Goal: Navigation & Orientation: Understand site structure

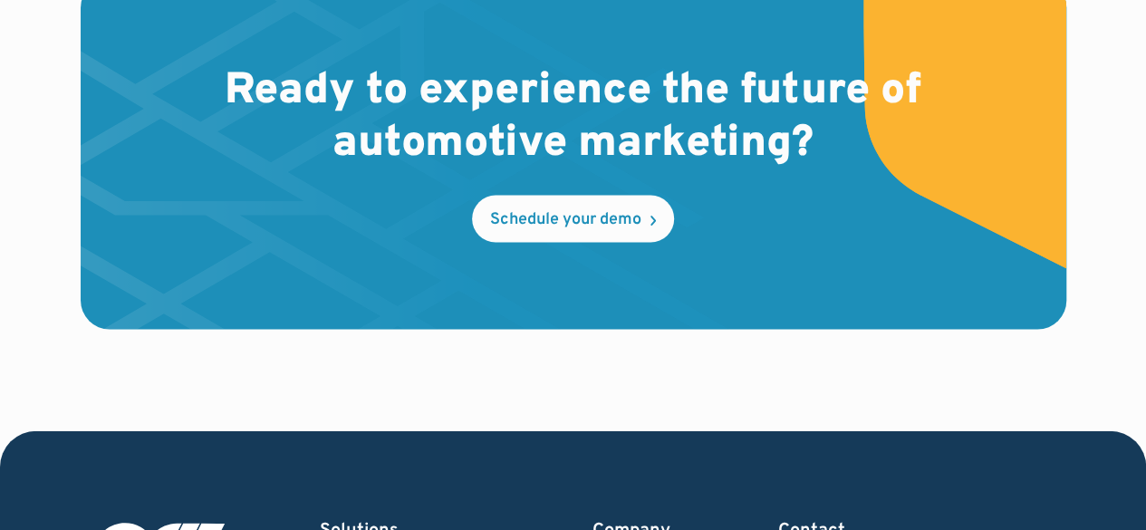
scroll to position [5528, 0]
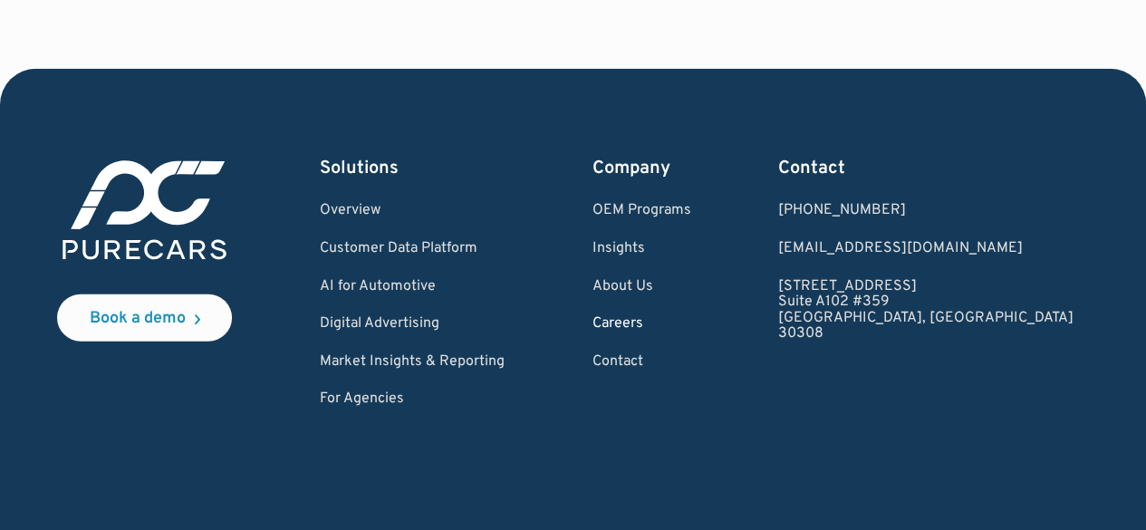
click at [691, 316] on link "Careers" at bounding box center [642, 324] width 99 height 16
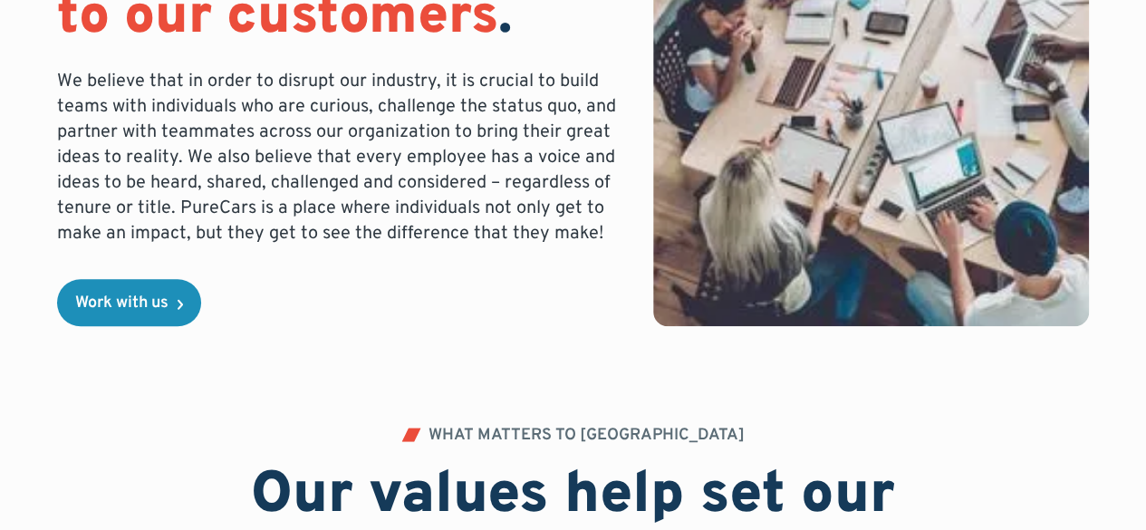
scroll to position [544, 0]
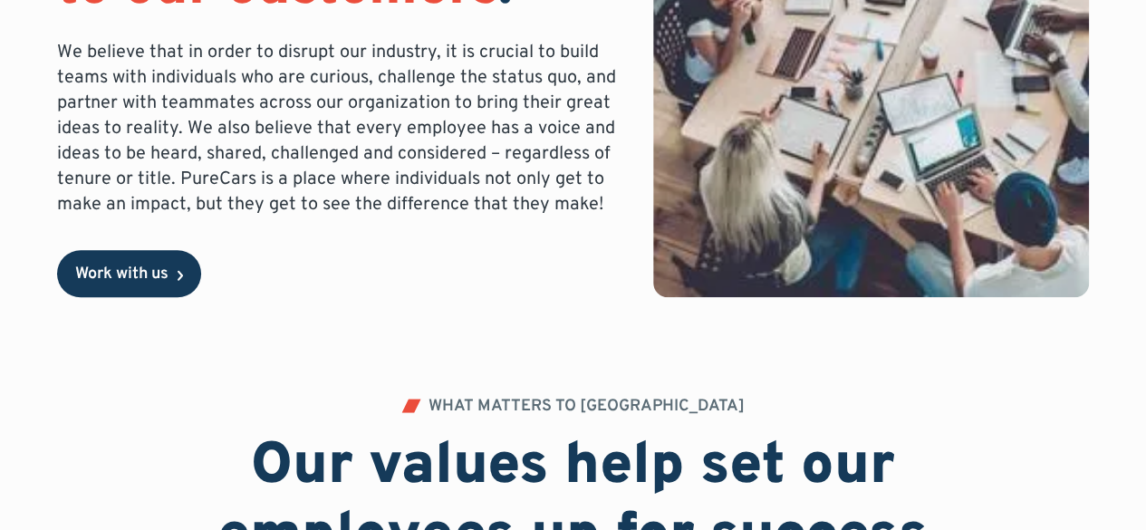
click at [105, 276] on div "Work with us" at bounding box center [121, 274] width 93 height 16
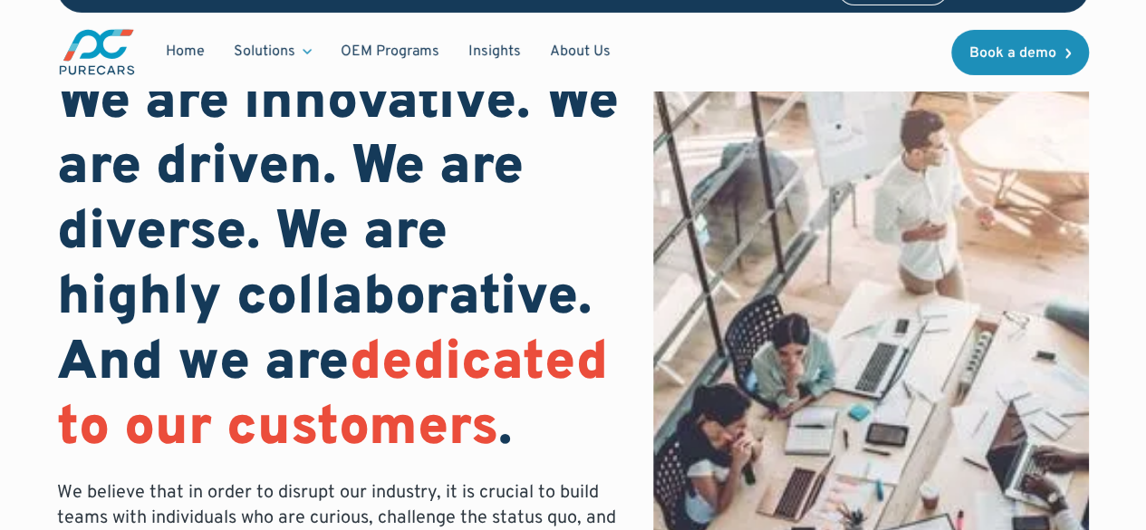
scroll to position [0, 0]
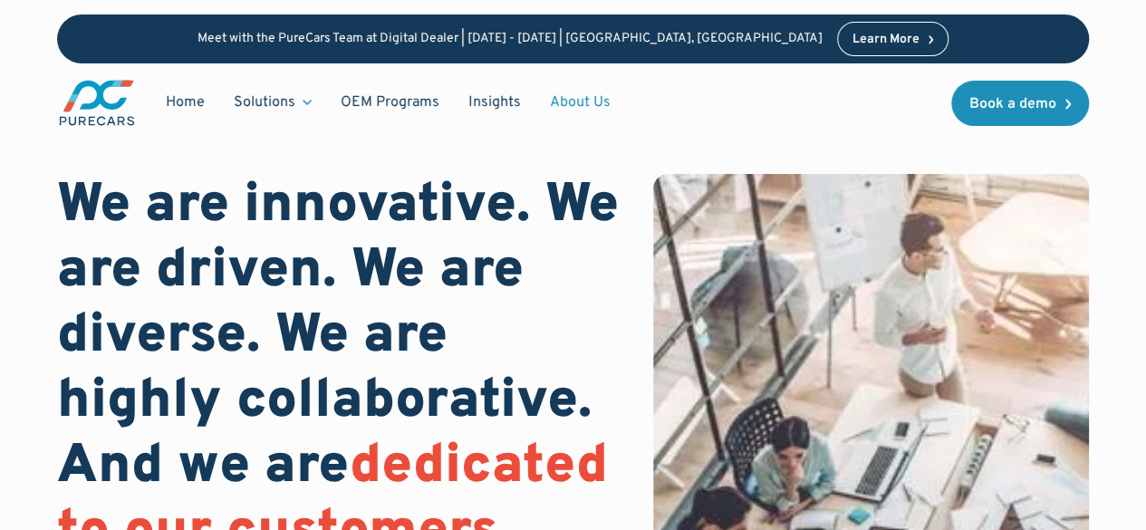
click at [566, 94] on link "About Us" at bounding box center [581, 102] width 90 height 34
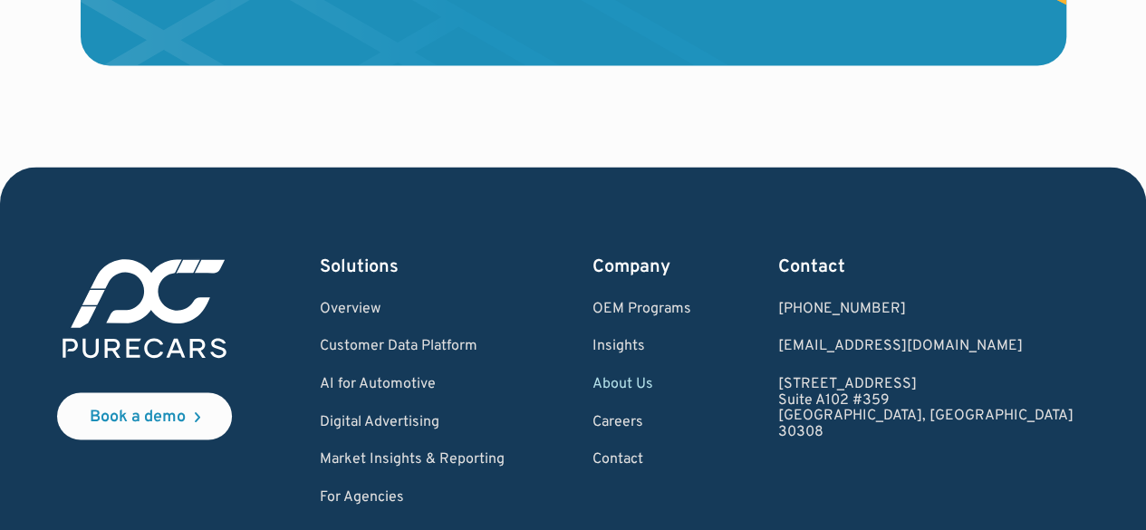
scroll to position [5075, 0]
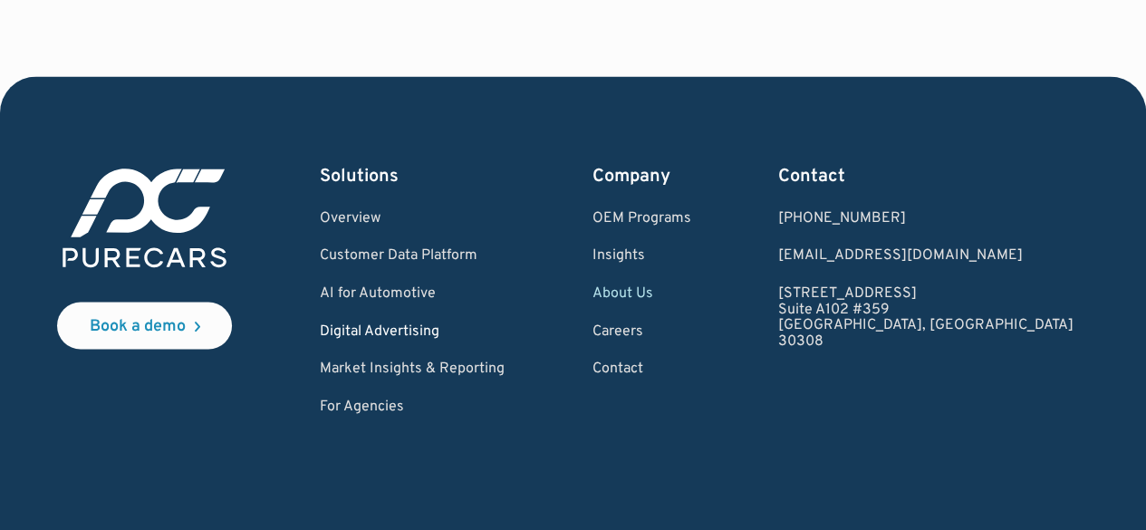
click at [433, 340] on link "Digital Advertising" at bounding box center [412, 332] width 185 height 16
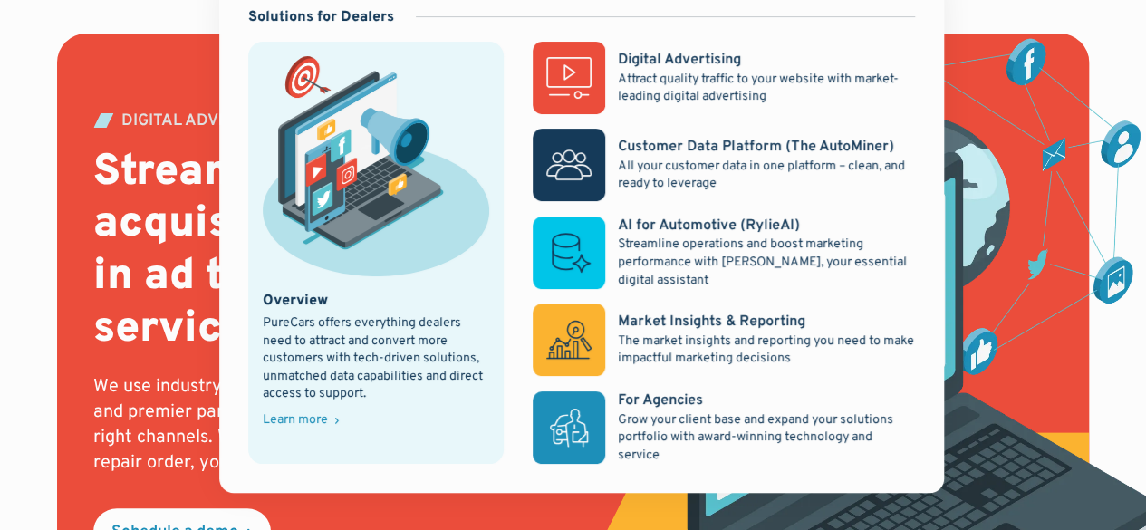
scroll to position [181, 0]
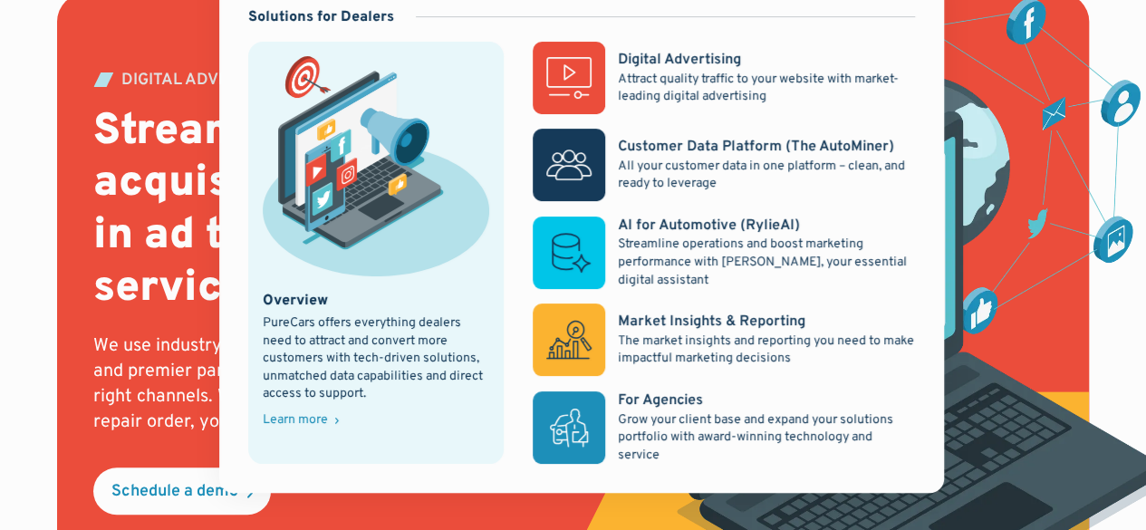
click at [319, 420] on div "Learn more" at bounding box center [295, 420] width 65 height 13
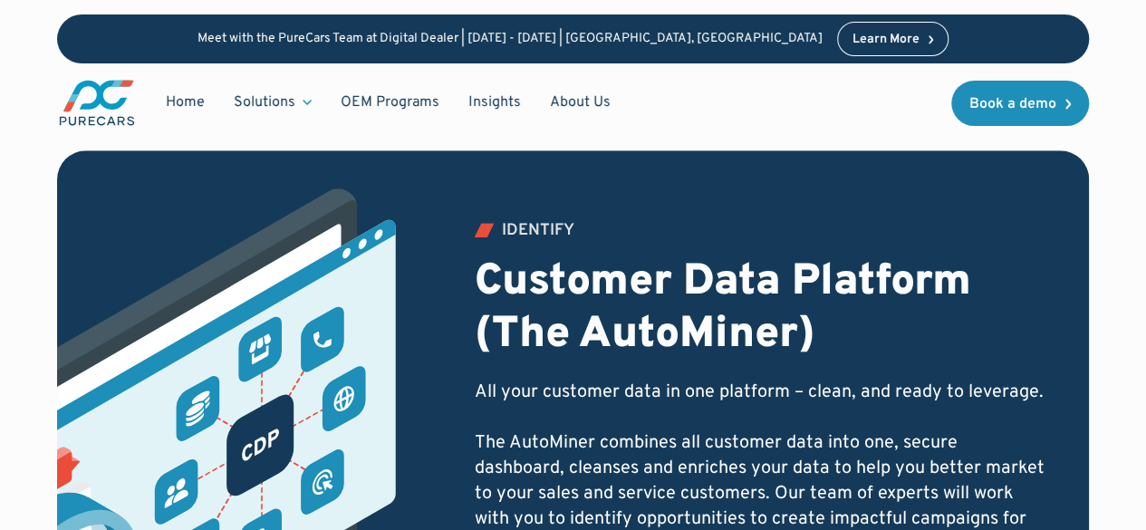
scroll to position [634, 0]
